Goal: Find specific page/section: Find specific page/section

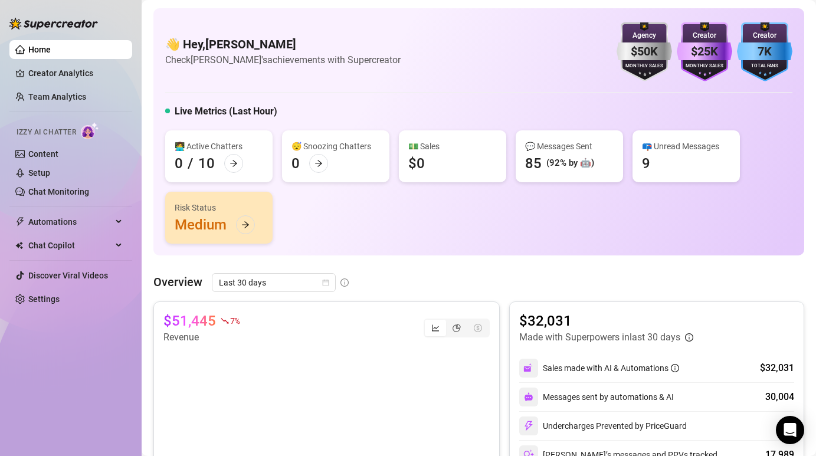
scroll to position [139, 0]
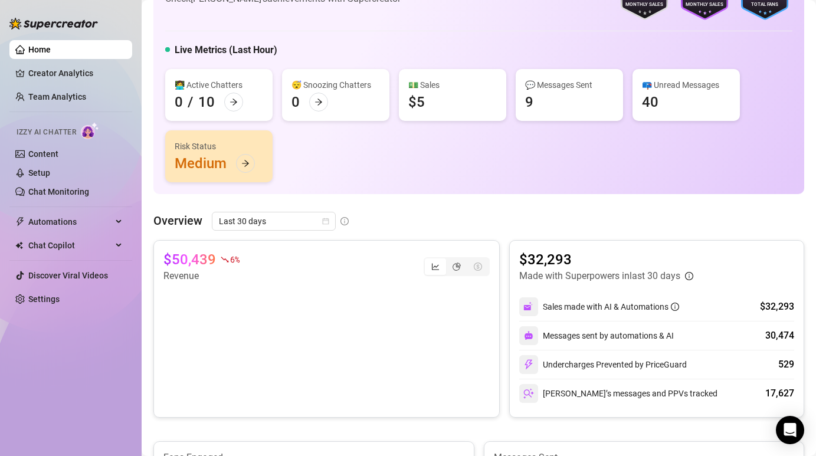
scroll to position [71, 0]
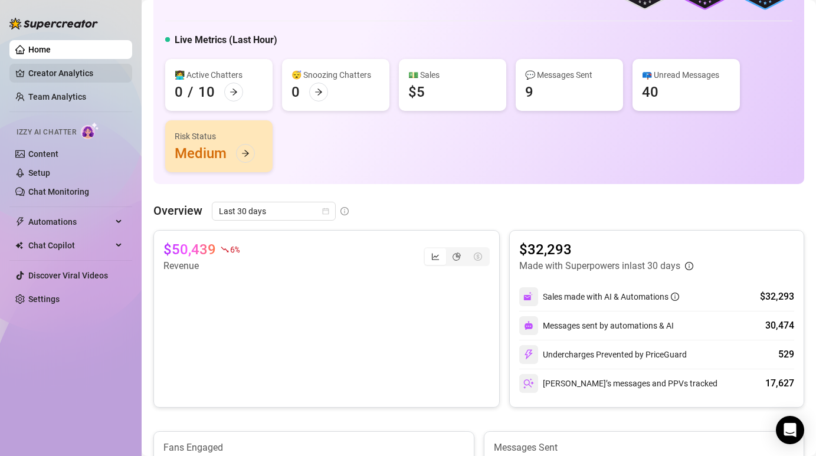
click at [80, 76] on link "Creator Analytics" at bounding box center [75, 73] width 94 height 19
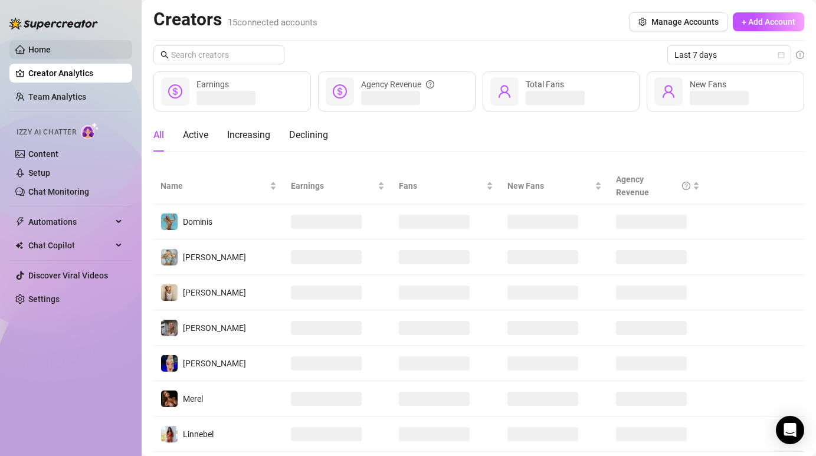
click at [51, 54] on link "Home" at bounding box center [39, 49] width 22 height 9
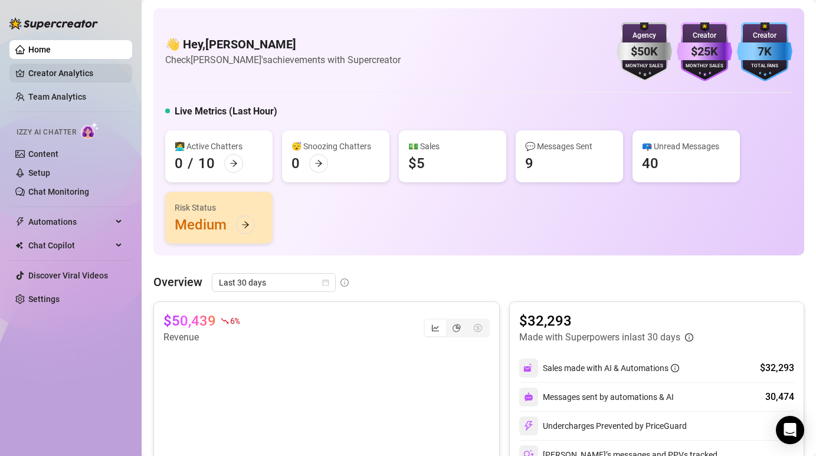
click at [74, 75] on link "Creator Analytics" at bounding box center [75, 73] width 94 height 19
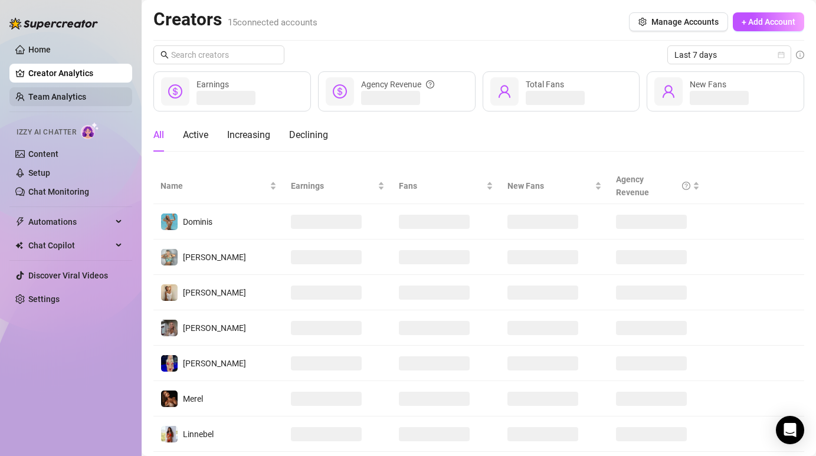
click at [80, 102] on link "Team Analytics" at bounding box center [57, 96] width 58 height 9
